Goal: Transaction & Acquisition: Purchase product/service

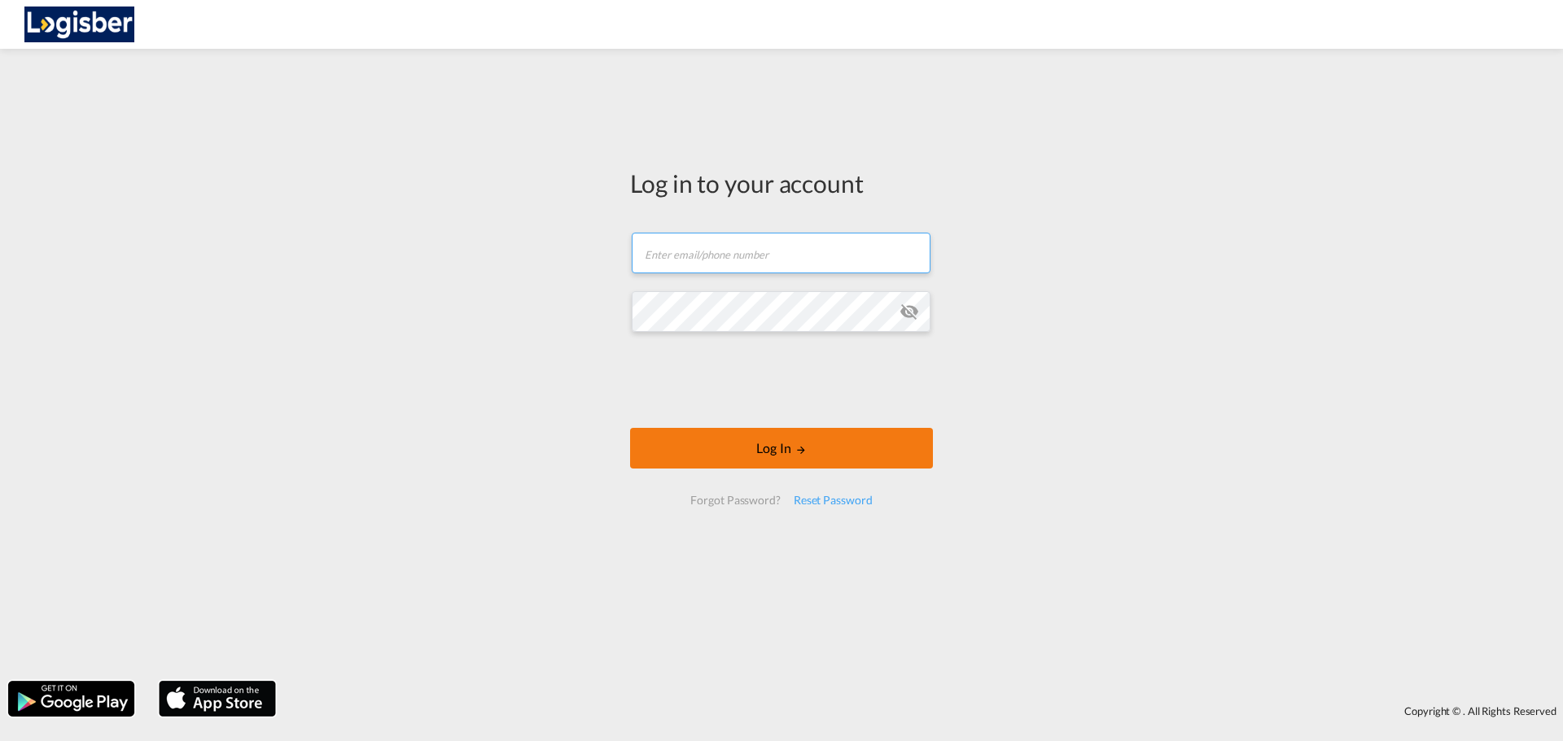
type input "[PERSON_NAME][EMAIL_ADDRESS][DOMAIN_NAME]"
click at [754, 413] on div at bounding box center [781, 382] width 247 height 68
click at [763, 435] on button "Log In" at bounding box center [781, 448] width 303 height 41
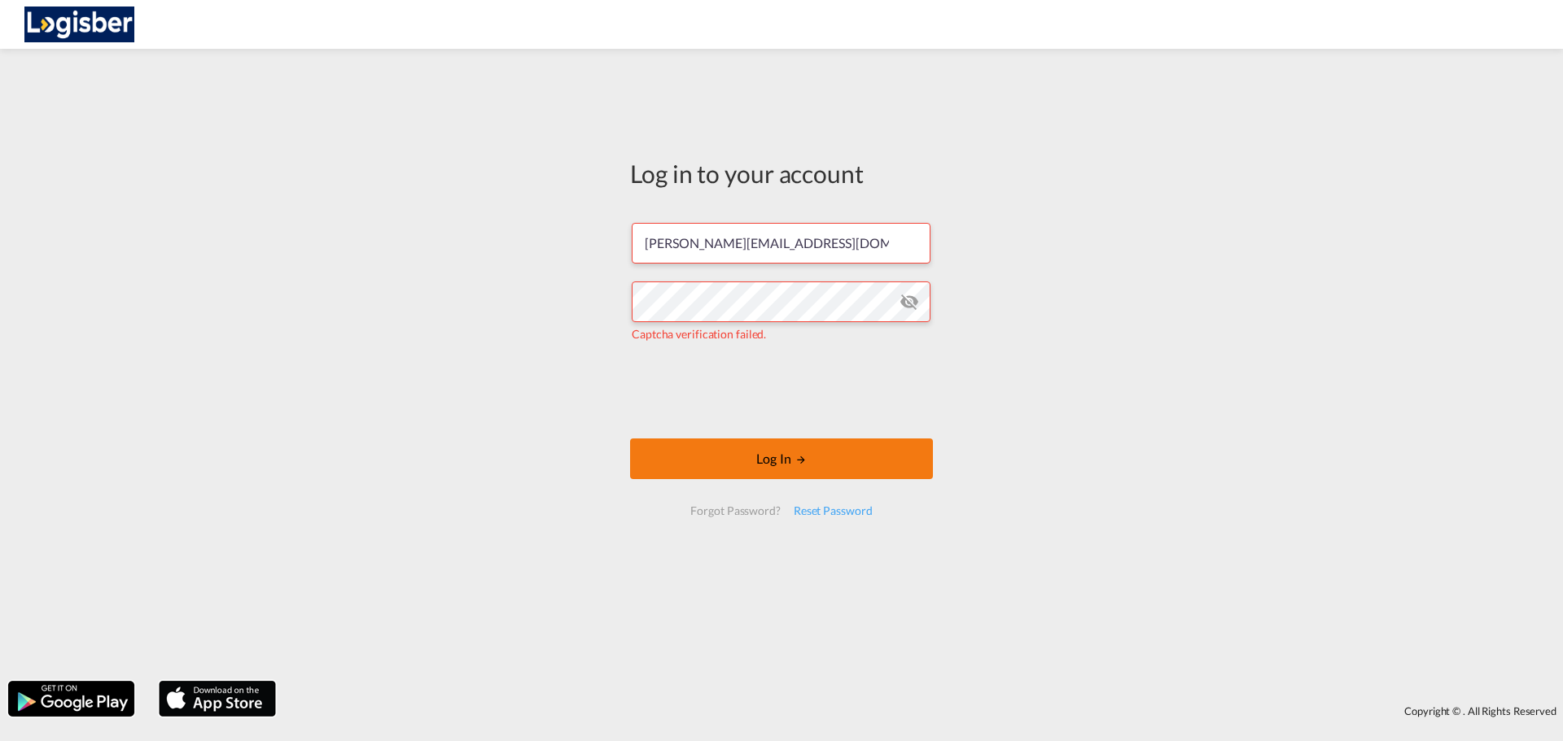
click at [800, 451] on button "Log In" at bounding box center [781, 459] width 303 height 41
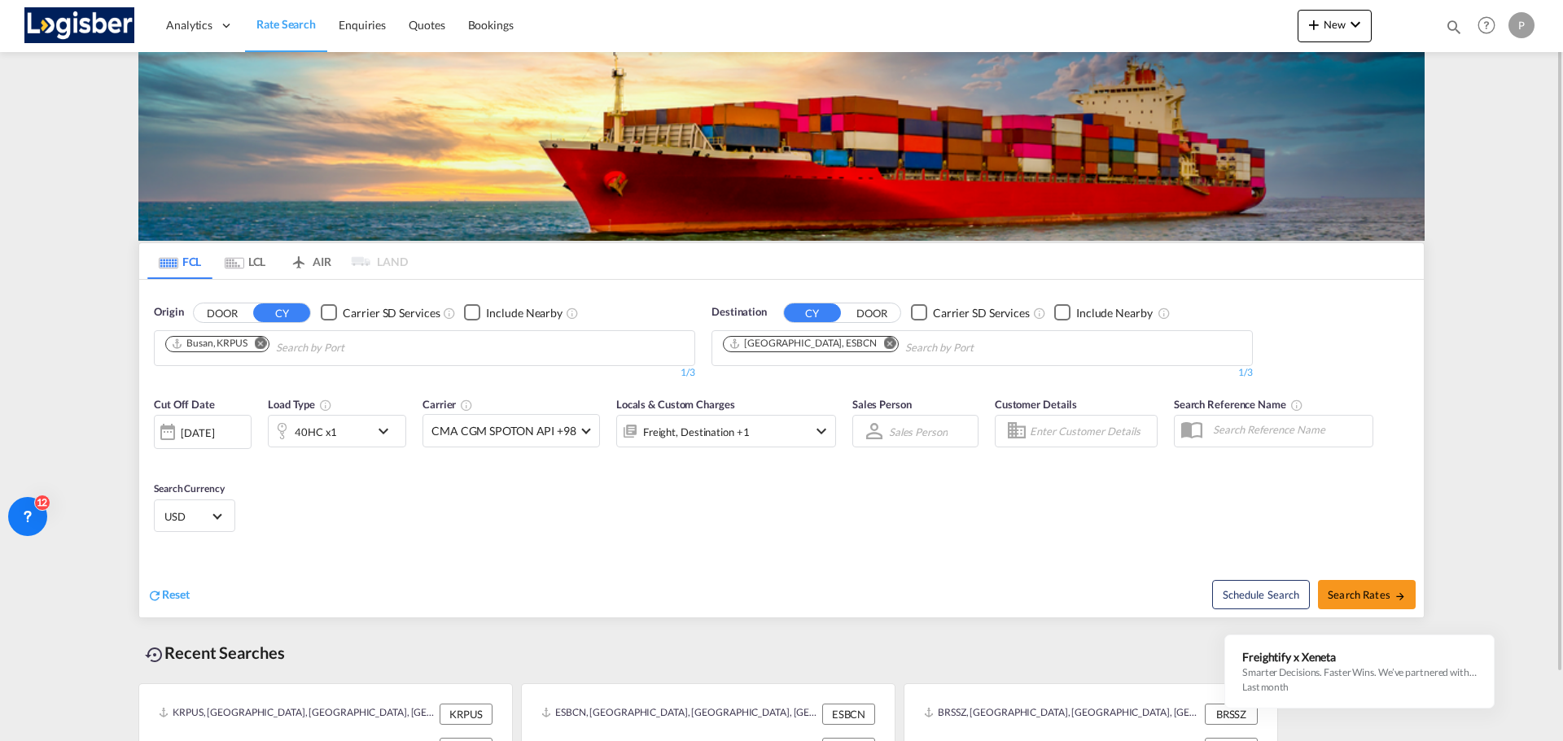
click at [256, 344] on md-icon "Remove" at bounding box center [261, 343] width 12 height 12
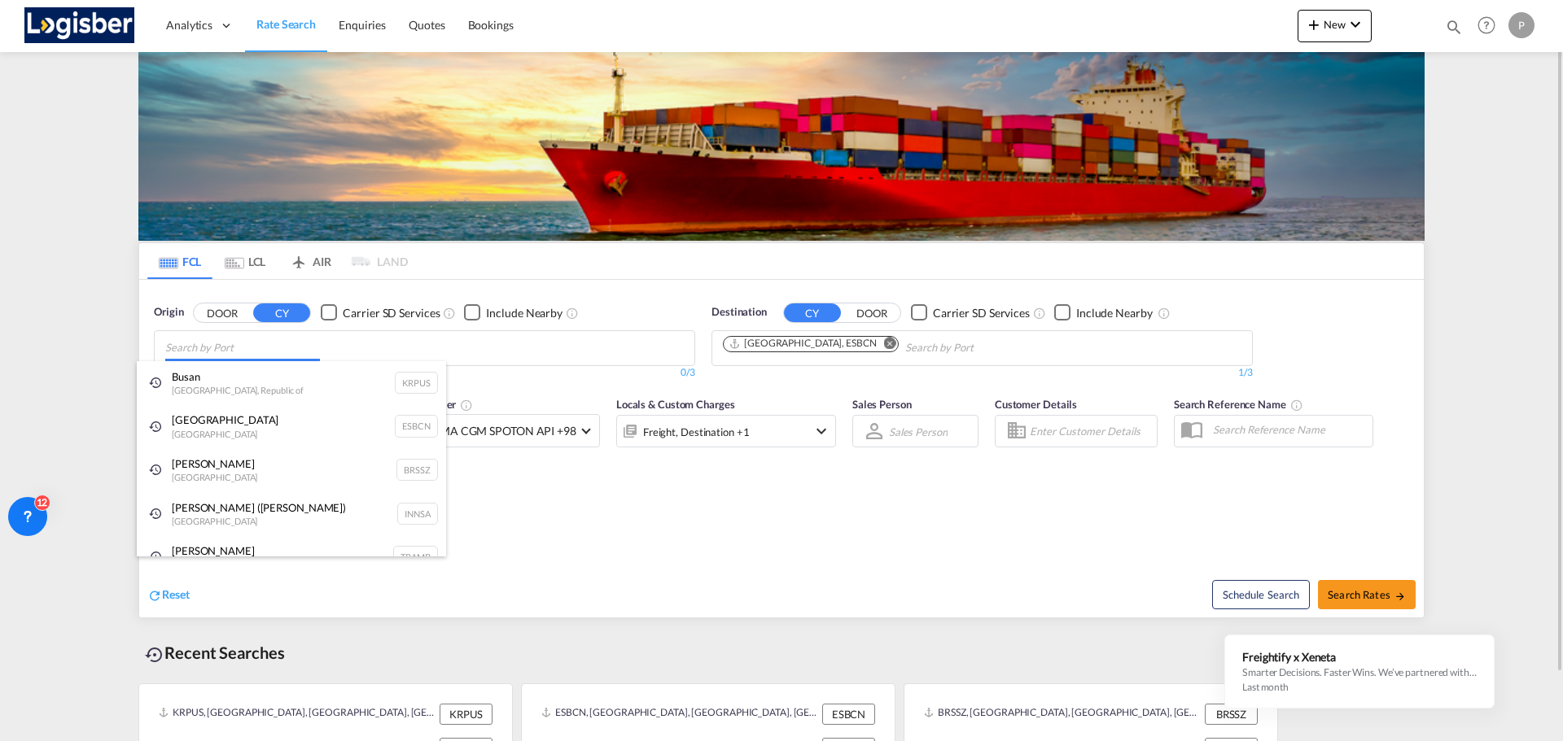
click at [420, 336] on body "Analytics Dashboard Rate Search Enquiries Quotes Bookings" at bounding box center [781, 370] width 1563 height 741
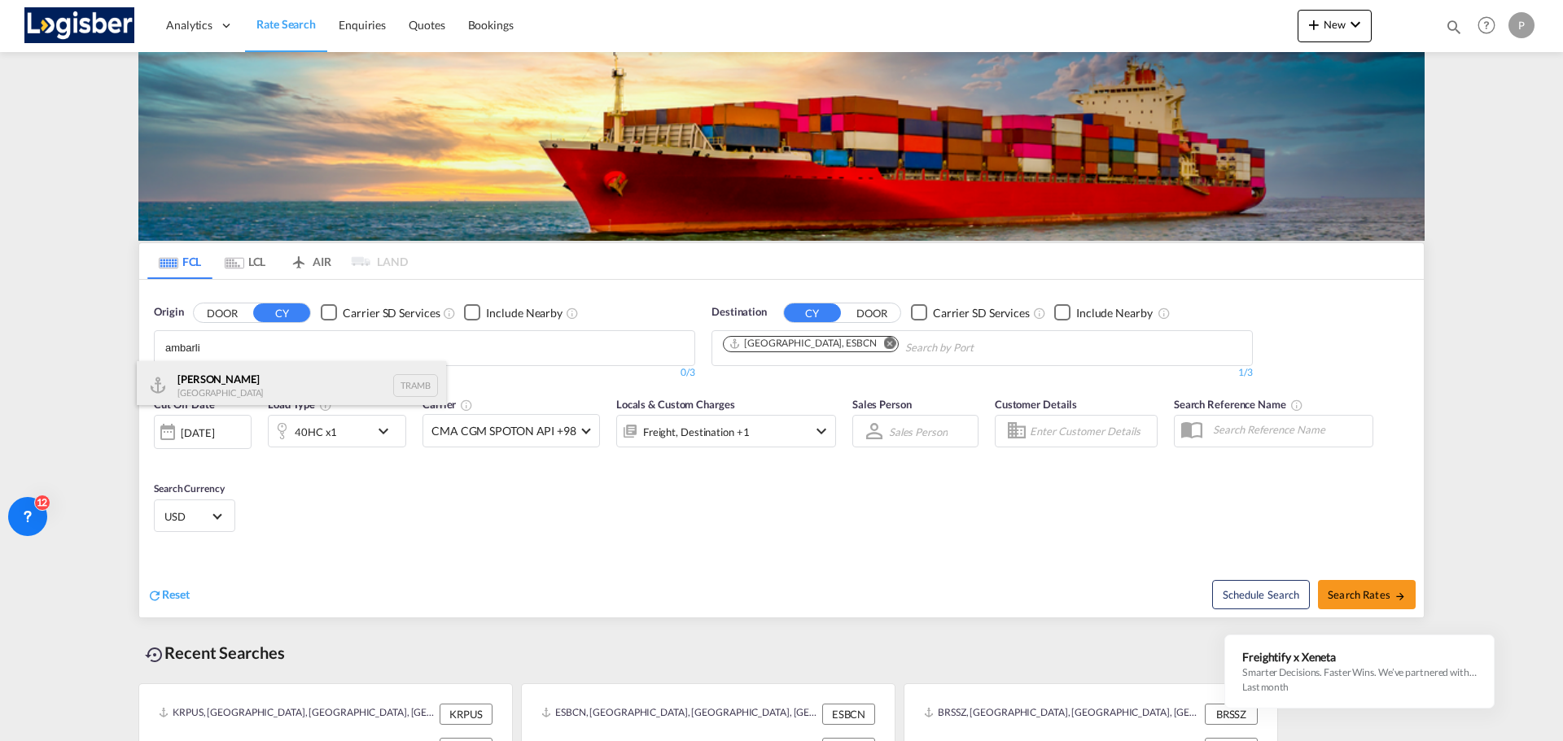
type input "ambarli"
click at [179, 390] on div "Ambarli [GEOGRAPHIC_DATA] TRAMB" at bounding box center [291, 385] width 309 height 49
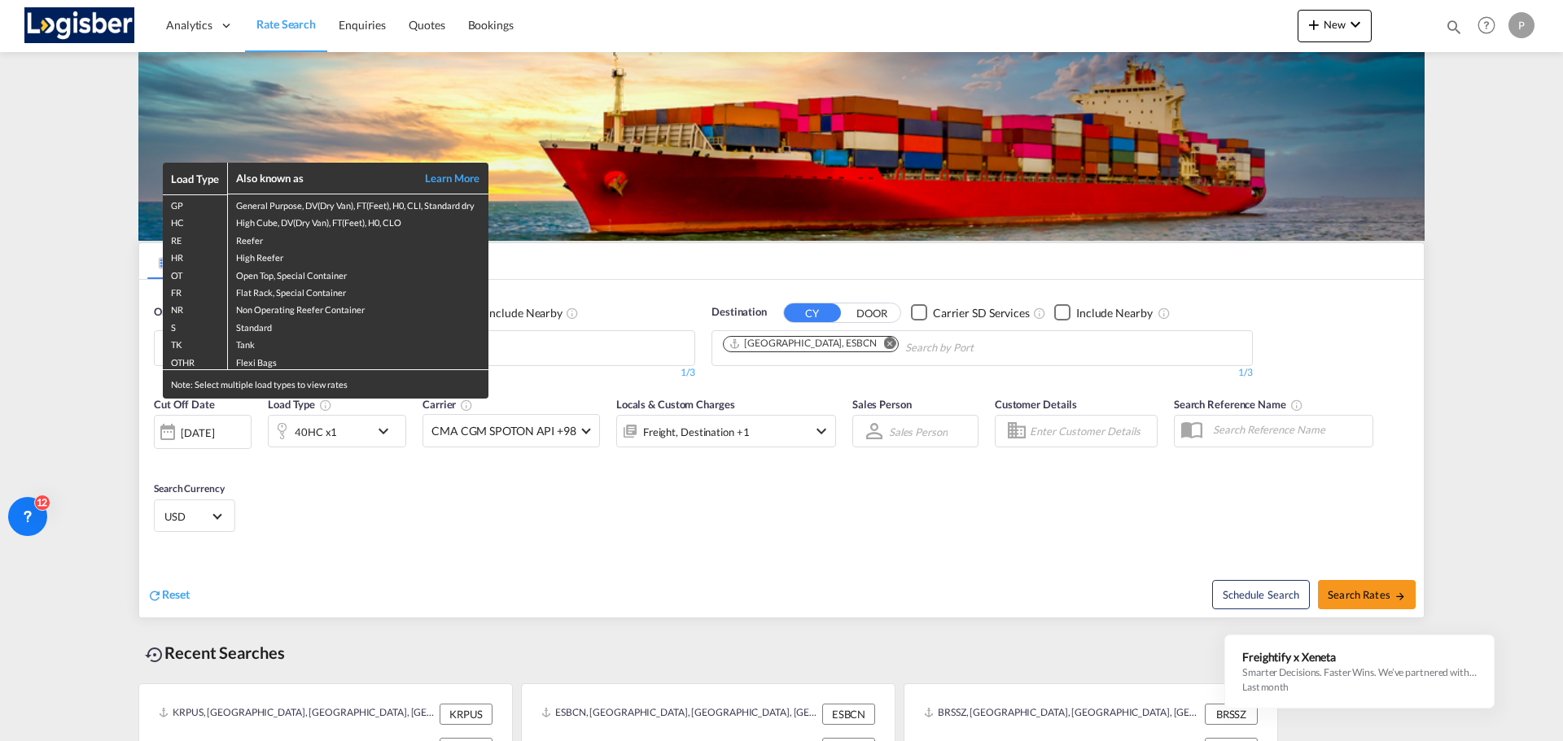
click at [1082, 536] on div "Load Type Also known as Learn More GP General Purpose, DV(Dry Van), FT(Feet), H…" at bounding box center [781, 370] width 1563 height 741
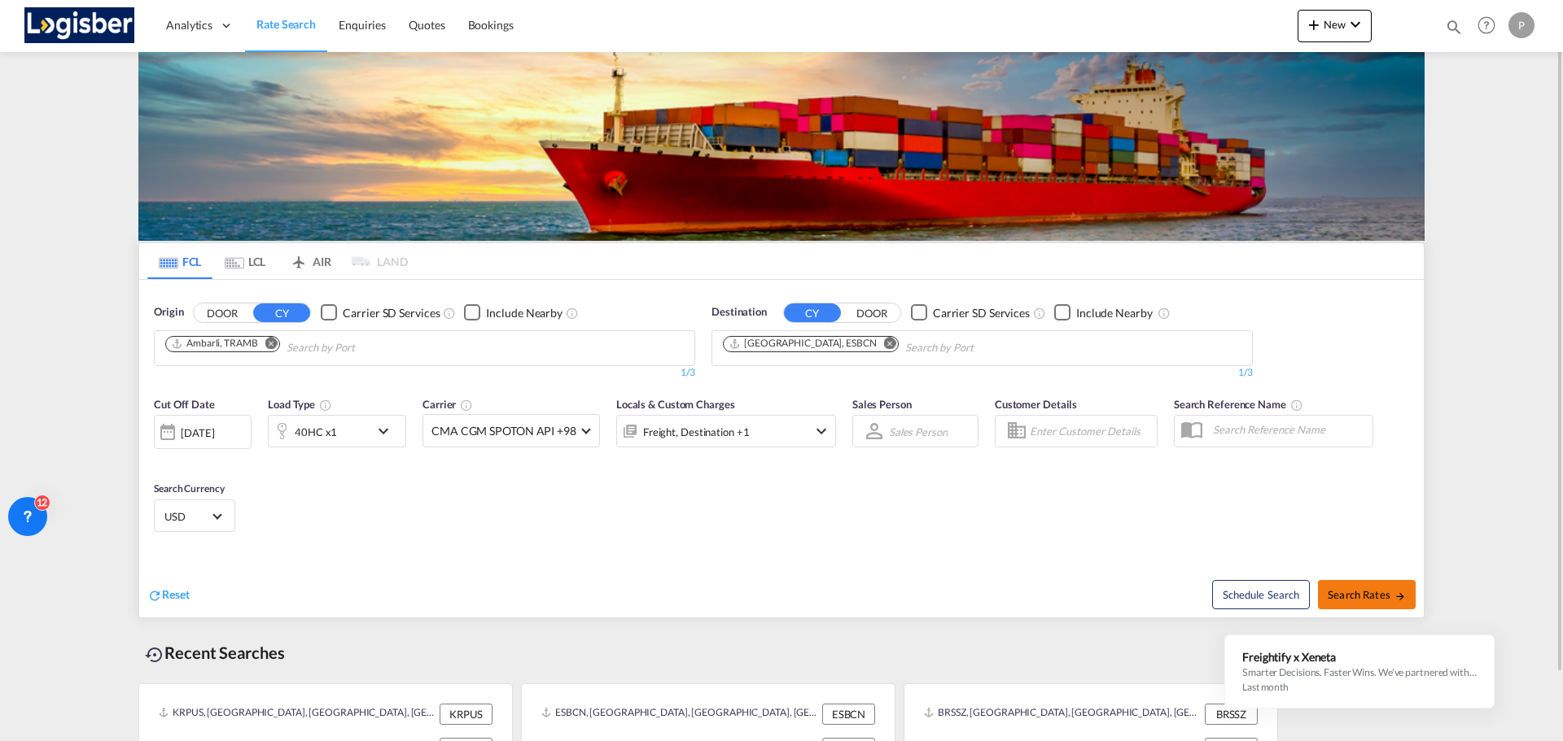
click at [1352, 589] on span "Search Rates" at bounding box center [1366, 594] width 78 height 13
type input "TRAMB to ESBCN / [DATE]"
